Goal: Information Seeking & Learning: Check status

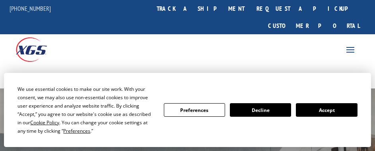
click at [311, 110] on button "Accept" at bounding box center [326, 110] width 61 height 14
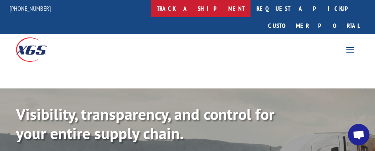
click at [201, 9] on link "track a shipment" at bounding box center [201, 8] width 100 height 17
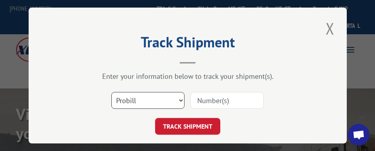
click at [162, 97] on select "Select category... Probill BOL PO" at bounding box center [147, 100] width 73 height 17
select select "po"
click at [111, 92] on select "Select category... Probill BOL PO" at bounding box center [147, 100] width 73 height 17
click at [199, 101] on input at bounding box center [226, 100] width 73 height 17
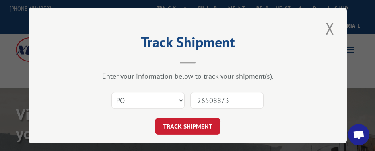
type input "26508873"
click at [155, 118] on button "TRACK SHIPMENT" at bounding box center [187, 126] width 65 height 17
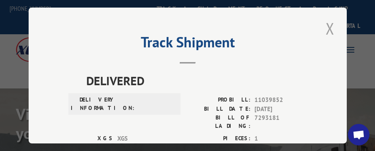
click at [326, 23] on button "Close modal" at bounding box center [330, 28] width 14 height 22
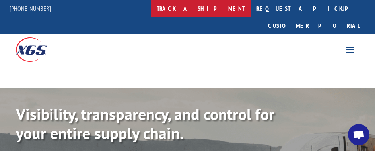
click at [208, 12] on link "track a shipment" at bounding box center [201, 8] width 100 height 17
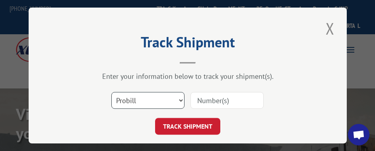
click at [169, 94] on select "Select category... Probill BOL PO" at bounding box center [147, 100] width 73 height 17
select select "po"
click at [111, 92] on select "Select category... Probill BOL PO" at bounding box center [147, 100] width 73 height 17
click at [199, 99] on input at bounding box center [226, 100] width 73 height 17
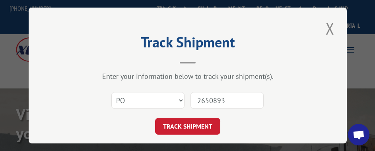
type input "26508936"
click button "TRACK SHIPMENT" at bounding box center [187, 126] width 65 height 17
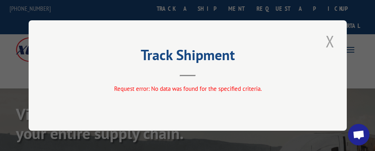
click at [327, 41] on button "Close modal" at bounding box center [330, 41] width 14 height 22
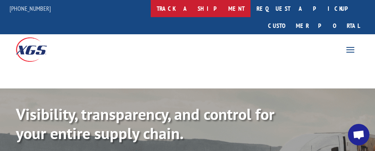
click at [210, 8] on link "track a shipment" at bounding box center [201, 8] width 100 height 17
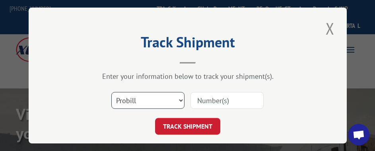
click at [165, 99] on select "Select category... Probill BOL PO" at bounding box center [147, 100] width 73 height 17
select select "po"
click at [111, 92] on select "Select category... Probill BOL PO" at bounding box center [147, 100] width 73 height 17
click at [217, 98] on input at bounding box center [226, 100] width 73 height 17
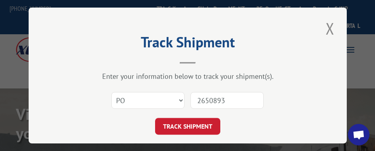
type input "26508936"
click button "TRACK SHIPMENT" at bounding box center [187, 126] width 65 height 17
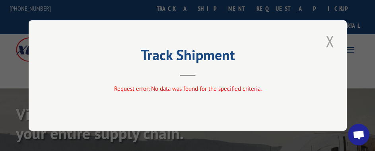
click at [334, 43] on button "Close modal" at bounding box center [330, 41] width 14 height 22
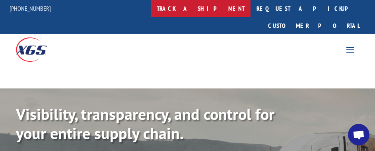
click at [220, 11] on link "track a shipment" at bounding box center [201, 8] width 100 height 17
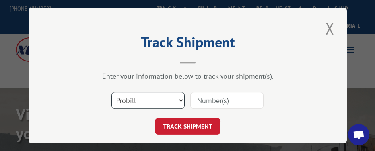
click at [169, 95] on select "Select category... Probill BOL PO" at bounding box center [147, 100] width 73 height 17
select select "po"
click at [111, 92] on select "Select category... Probill BOL PO" at bounding box center [147, 100] width 73 height 17
click at [206, 99] on input at bounding box center [226, 100] width 73 height 17
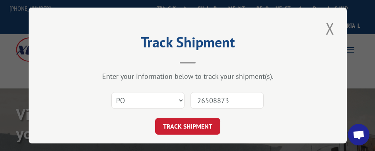
type input "26508873"
click at [155, 118] on button "TRACK SHIPMENT" at bounding box center [187, 126] width 65 height 17
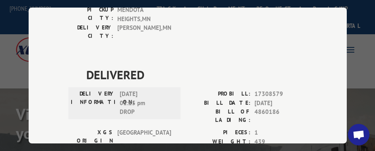
scroll to position [169, 0]
